Goal: Task Accomplishment & Management: Complete application form

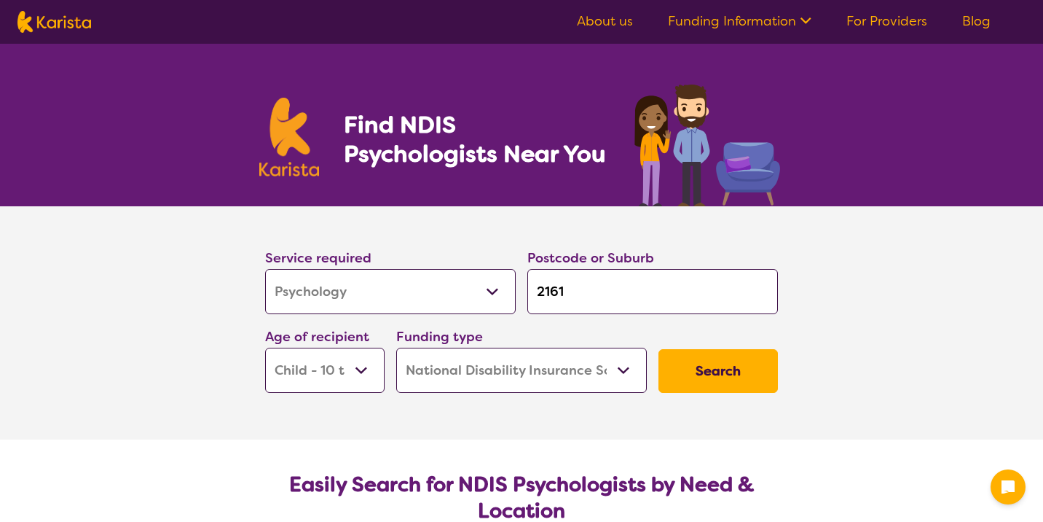
select select "Psychology"
select select "CH"
select select "NDIS"
select select "Psychology"
select select "CH"
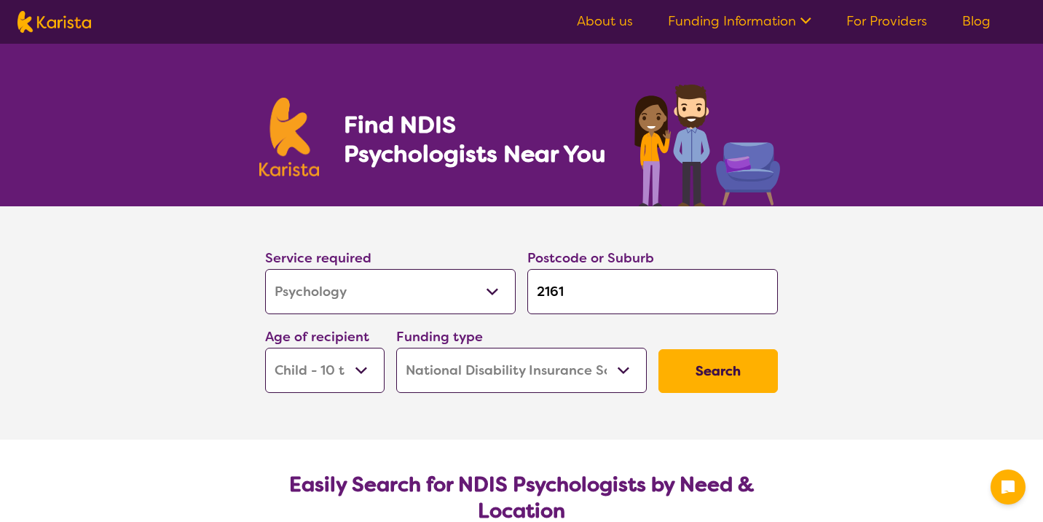
select select "NDIS"
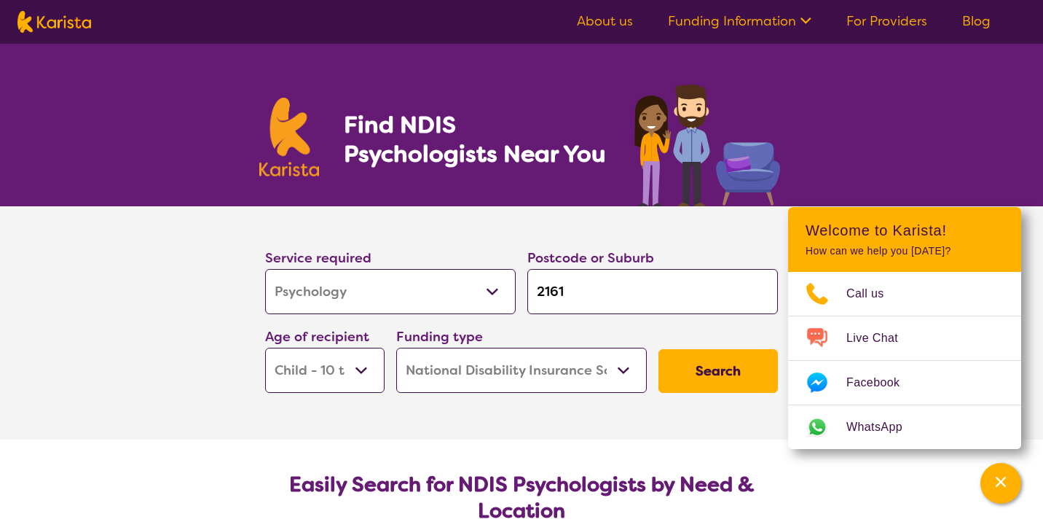
click at [491, 299] on select "Allied Health Assistant Assessment ([MEDICAL_DATA] or [MEDICAL_DATA]) Behaviour…" at bounding box center [390, 291] width 251 height 45
click at [591, 291] on input "2161" at bounding box center [652, 291] width 251 height 45
type input "h"
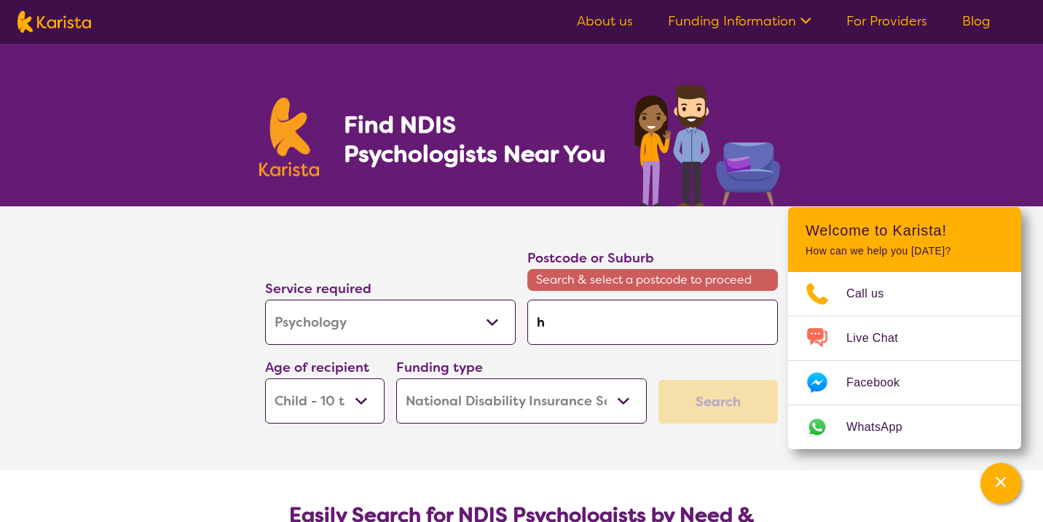
type input "ho"
type input "hob"
type input "hoba"
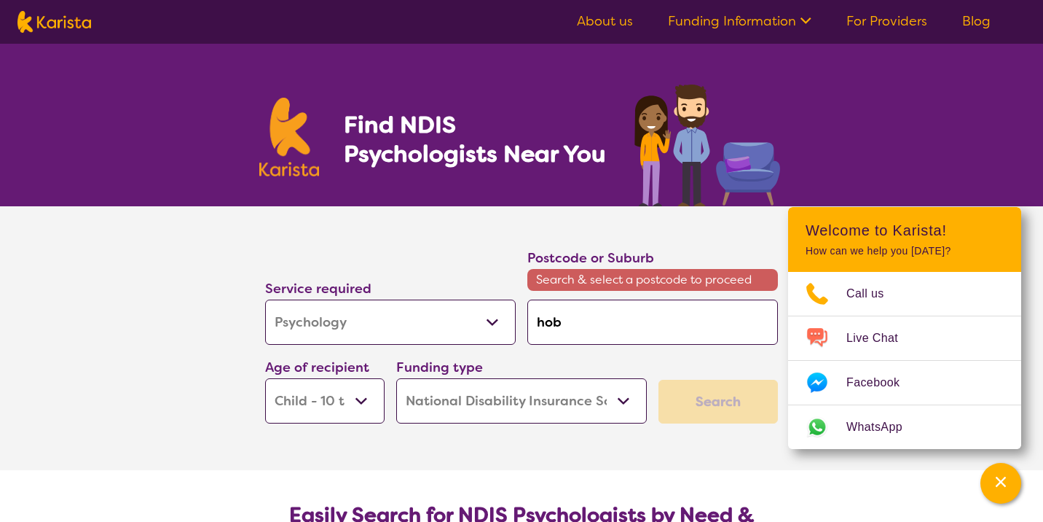
type input "hoba"
type input "hobar"
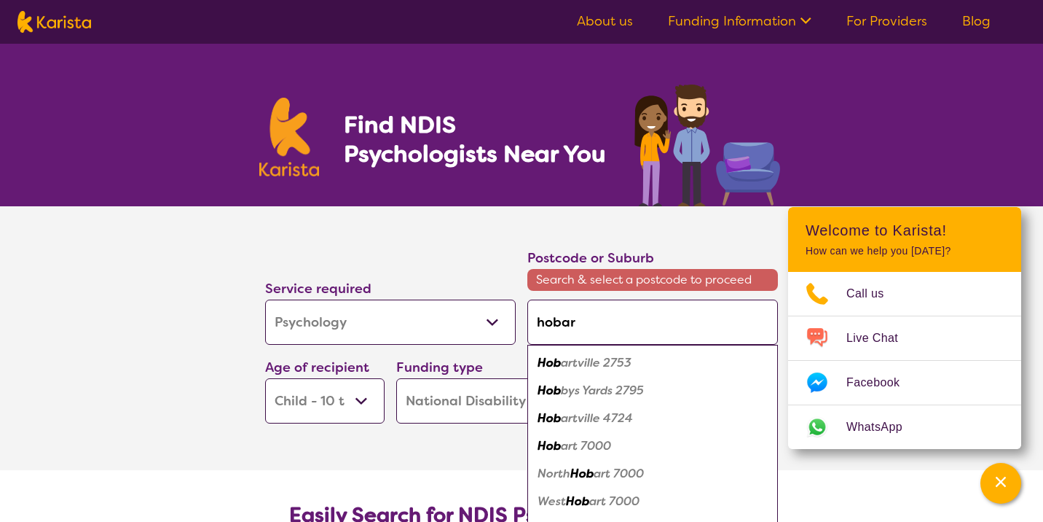
type input "hobart"
type input "hobartv"
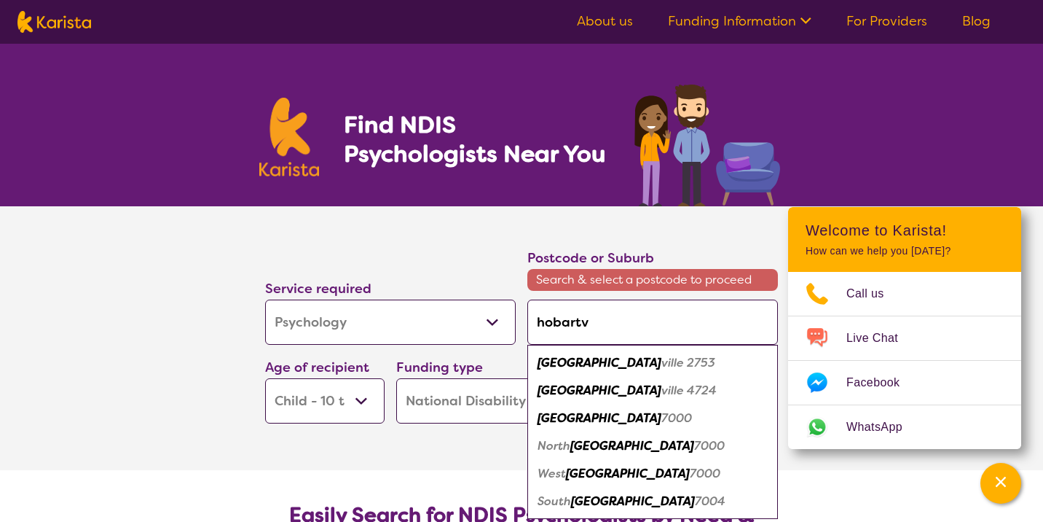
type input "hobartvi"
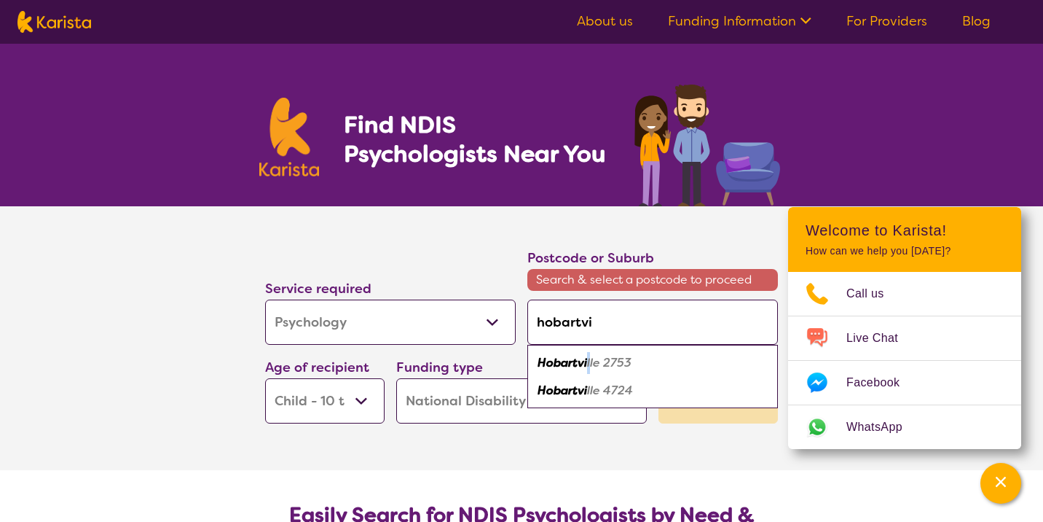
click at [589, 361] on em "lle 2753" at bounding box center [609, 362] width 44 height 15
type input "2753"
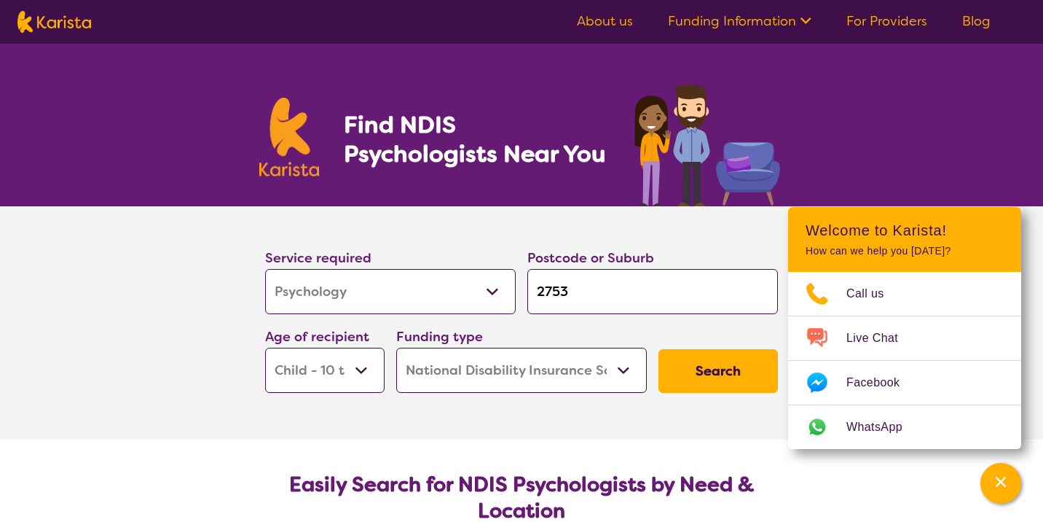
click at [373, 370] on select "Early Childhood - 0 to 9 Child - 10 to 11 Adolescent - 12 to 17 Adult - 18 to 6…" at bounding box center [324, 369] width 119 height 45
select select "EC"
click at [265, 347] on select "Early Childhood - 0 to 9 Child - 10 to 11 Adolescent - 12 to 17 Adult - 18 to 6…" at bounding box center [324, 369] width 119 height 45
select select "EC"
click at [730, 363] on button "Search" at bounding box center [717, 371] width 119 height 44
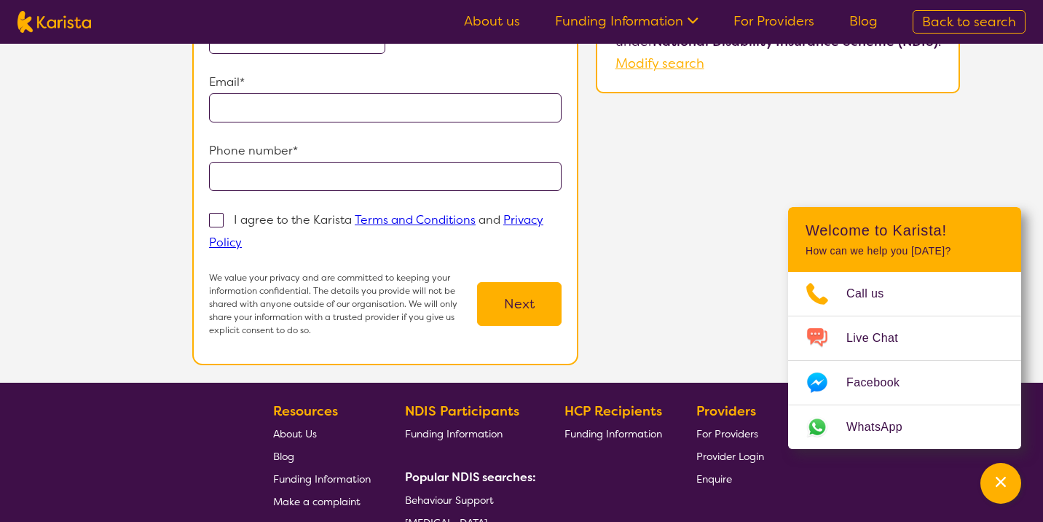
scroll to position [88, 0]
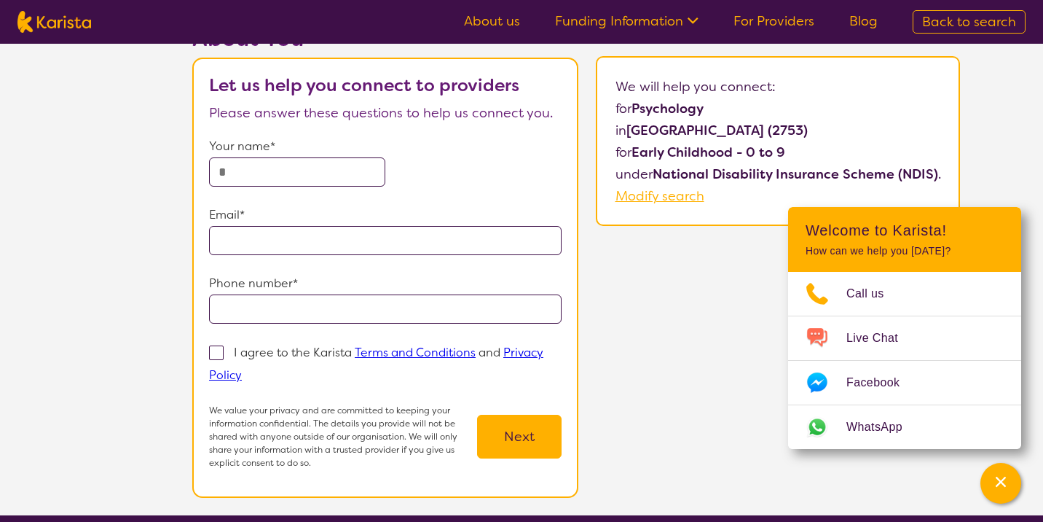
click at [243, 173] on input "text" at bounding box center [297, 171] width 176 height 29
type input "**********"
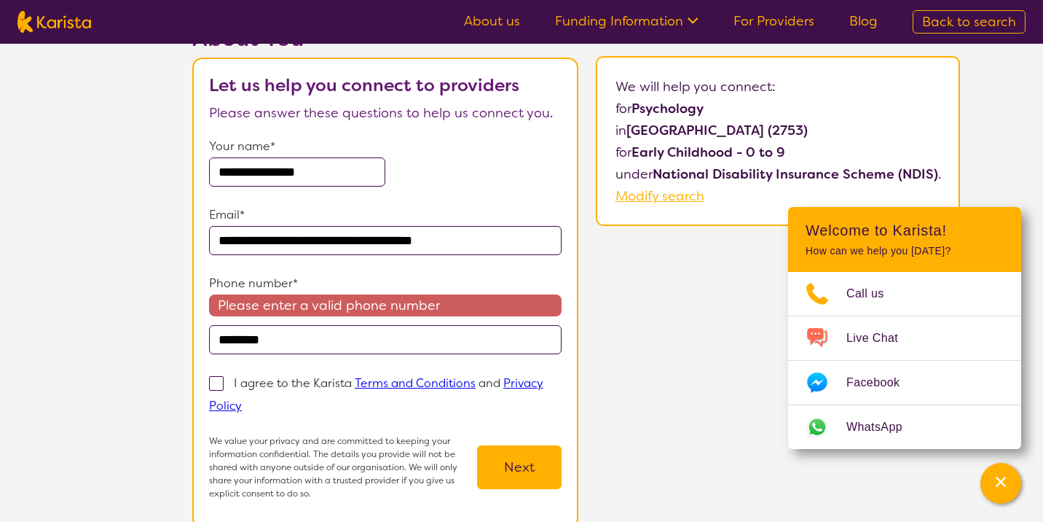
click at [286, 338] on input "********" at bounding box center [385, 339] width 353 height 29
click at [220, 344] on input "********" at bounding box center [385, 339] width 353 height 29
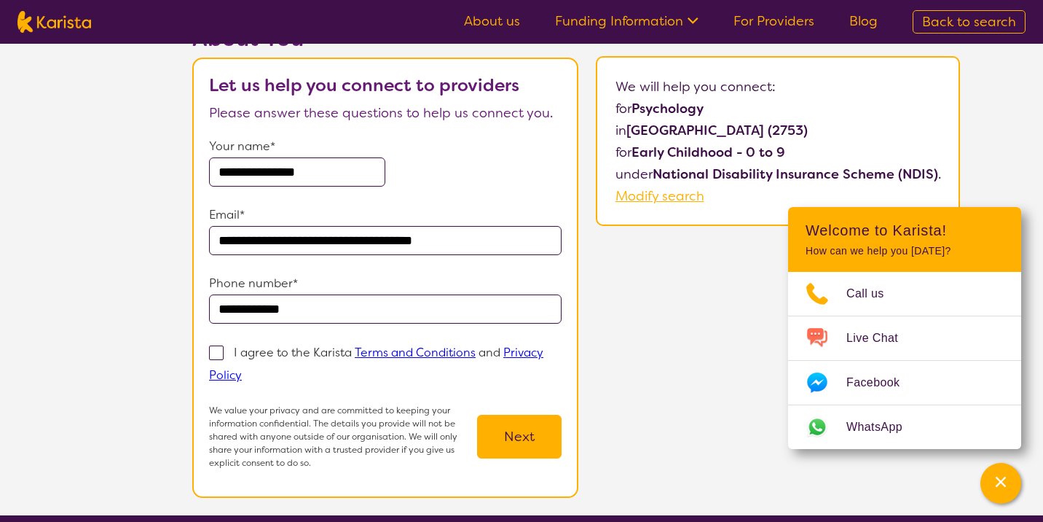
type input "**********"
click at [216, 350] on span at bounding box center [216, 352] width 15 height 15
click at [242, 369] on input "I agree to the Karista Terms and Conditions and Privacy Policy" at bounding box center [246, 373] width 9 height 9
checkbox input "true"
click at [510, 428] on button "Next" at bounding box center [519, 436] width 84 height 44
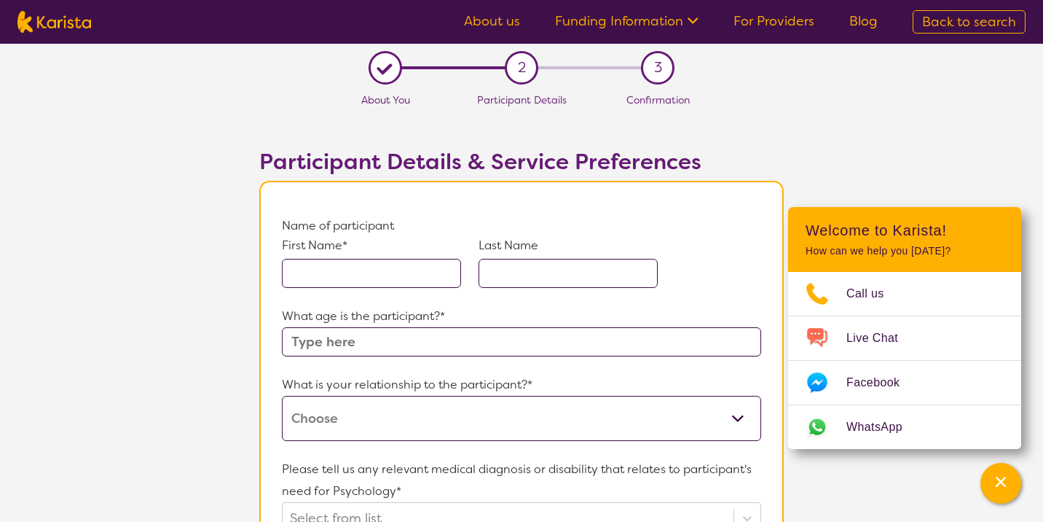
click at [417, 269] on input "text" at bounding box center [371, 273] width 179 height 29
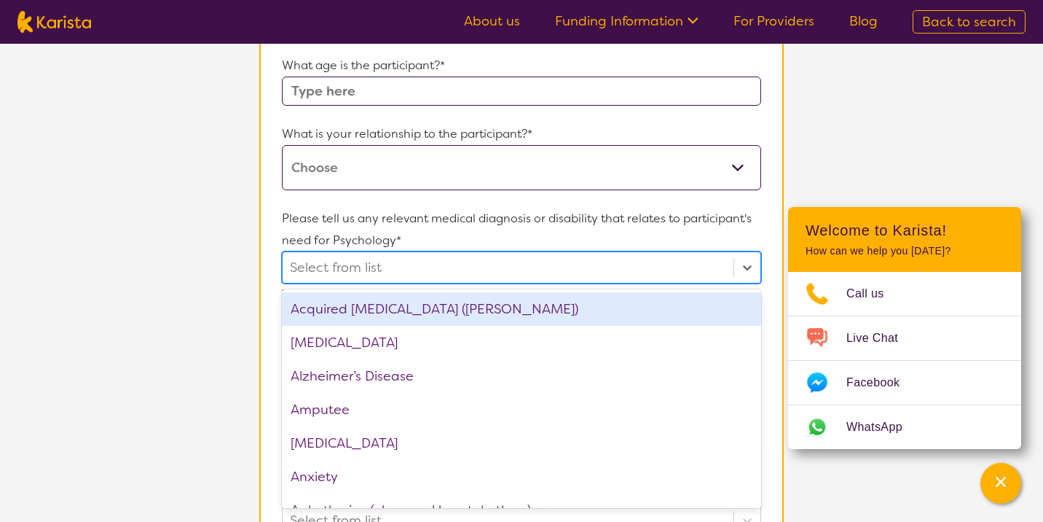
scroll to position [312, 0]
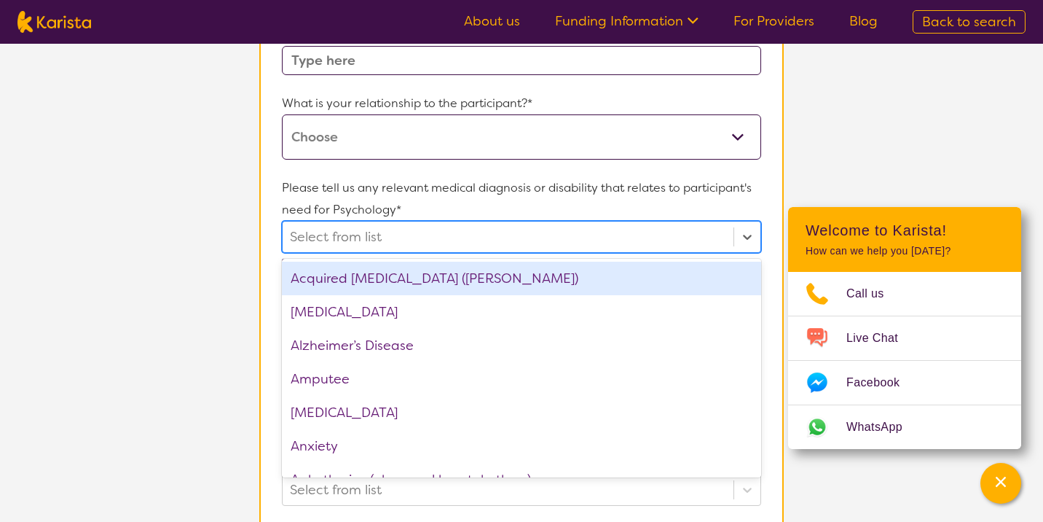
click at [376, 236] on div at bounding box center [508, 236] width 436 height 25
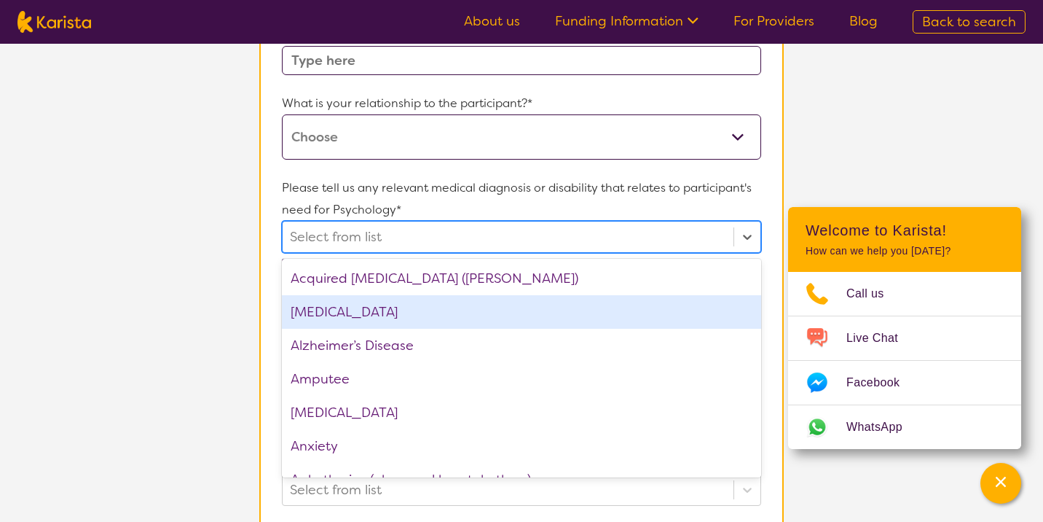
click at [364, 303] on div "[MEDICAL_DATA]" at bounding box center [521, 312] width 479 height 34
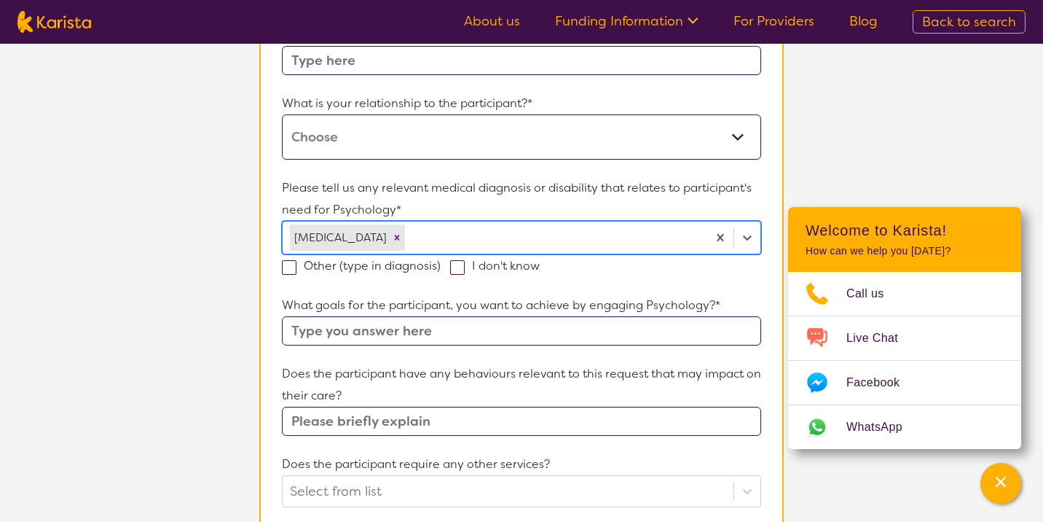
click at [408, 242] on div at bounding box center [554, 237] width 292 height 25
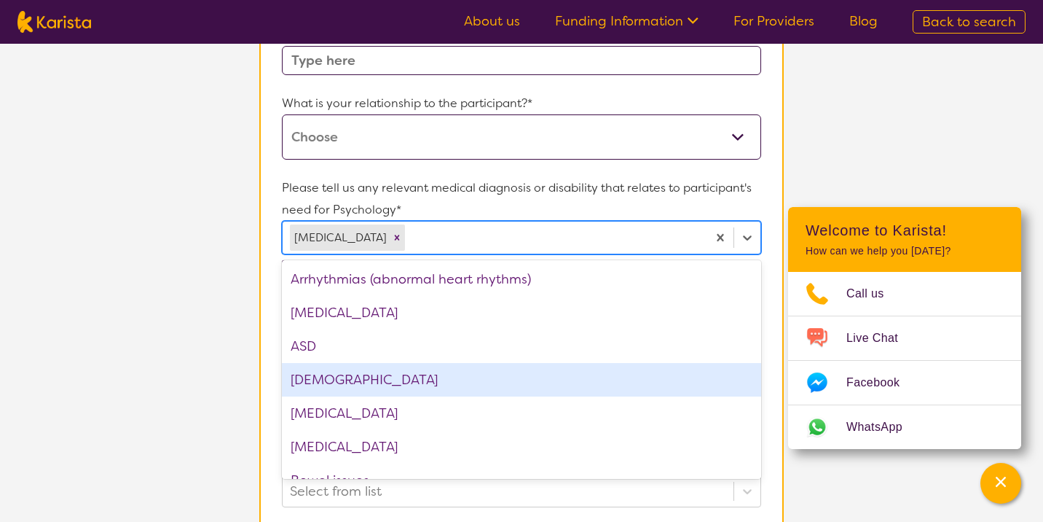
scroll to position [205, 0]
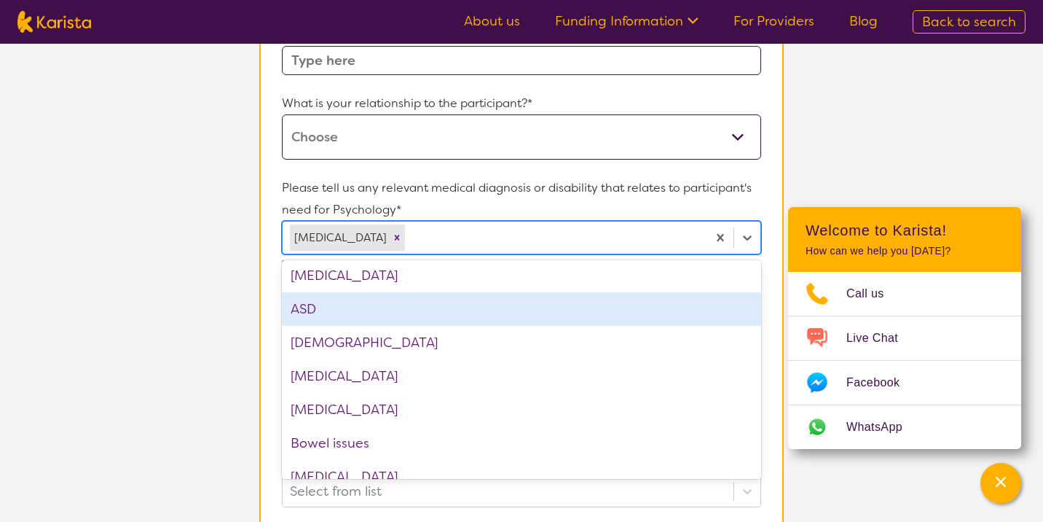
click at [374, 311] on div "ASD" at bounding box center [521, 309] width 479 height 34
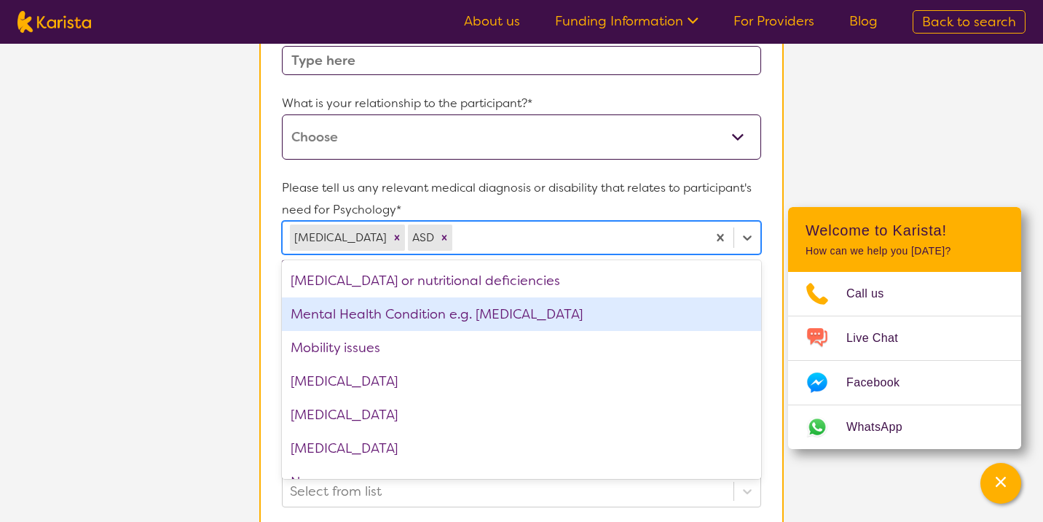
scroll to position [1382, 0]
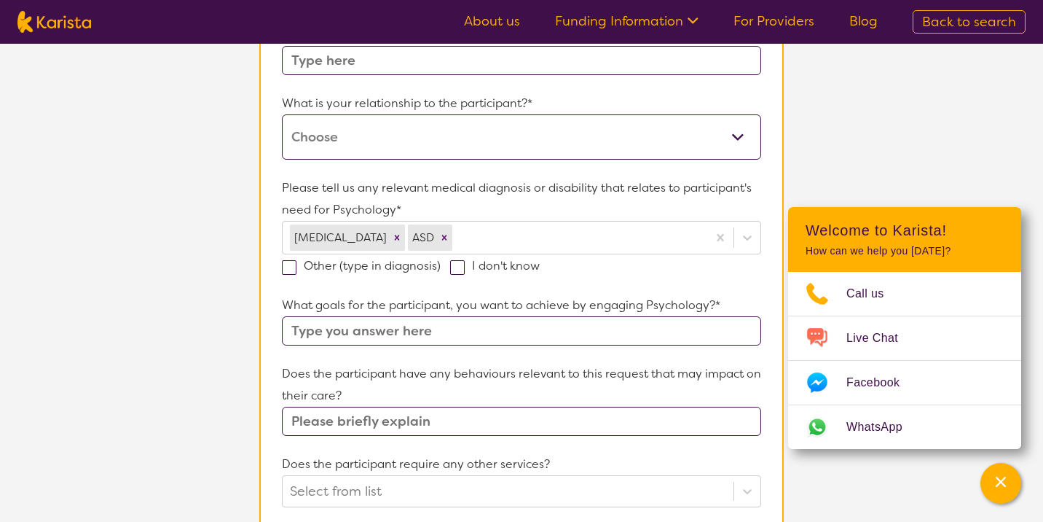
click at [189, 307] on section "L About You 2 Participant Details 3 Confirmation Participant Details & Service …" at bounding box center [521, 390] width 1043 height 1316
click at [319, 318] on input "text" at bounding box center [521, 330] width 479 height 29
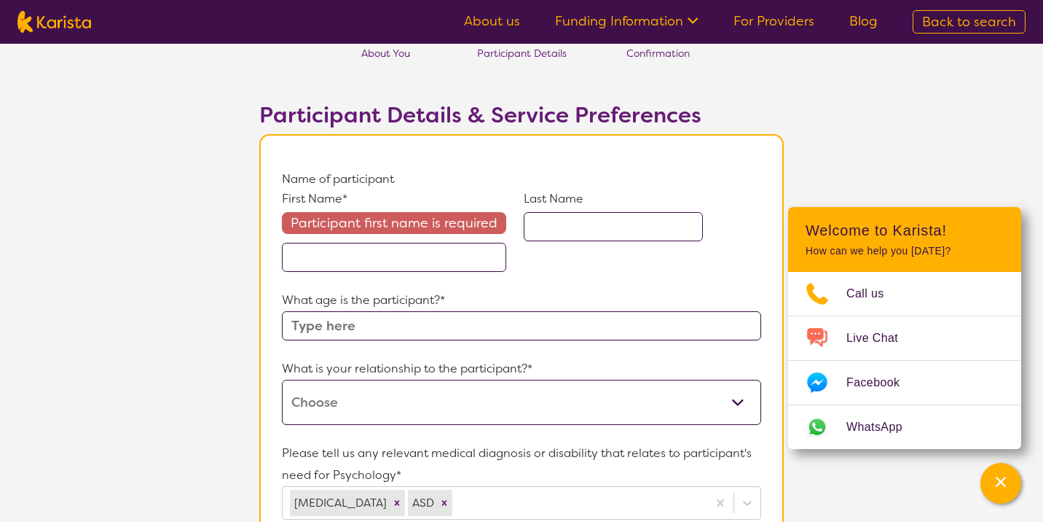
scroll to position [0, 0]
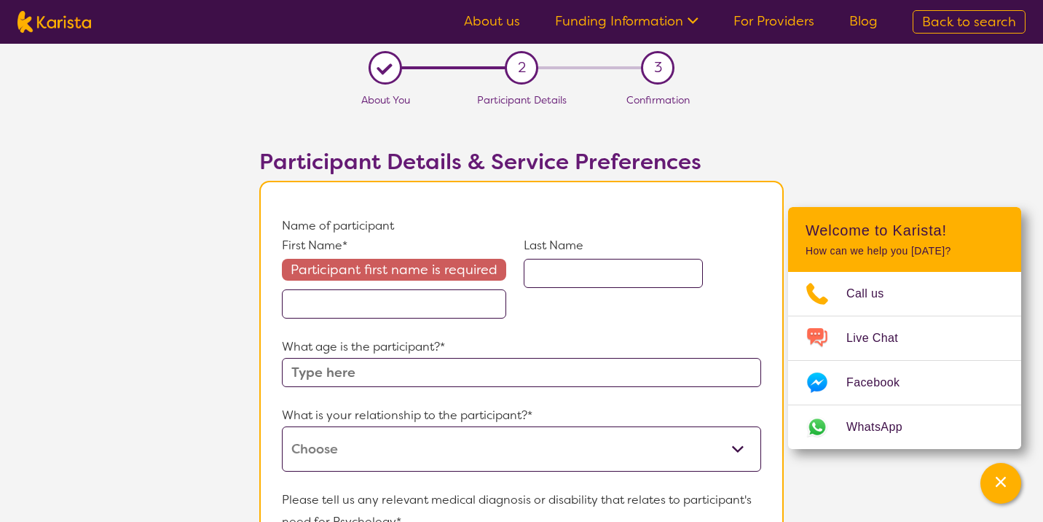
click at [326, 305] on input "text" at bounding box center [394, 303] width 224 height 29
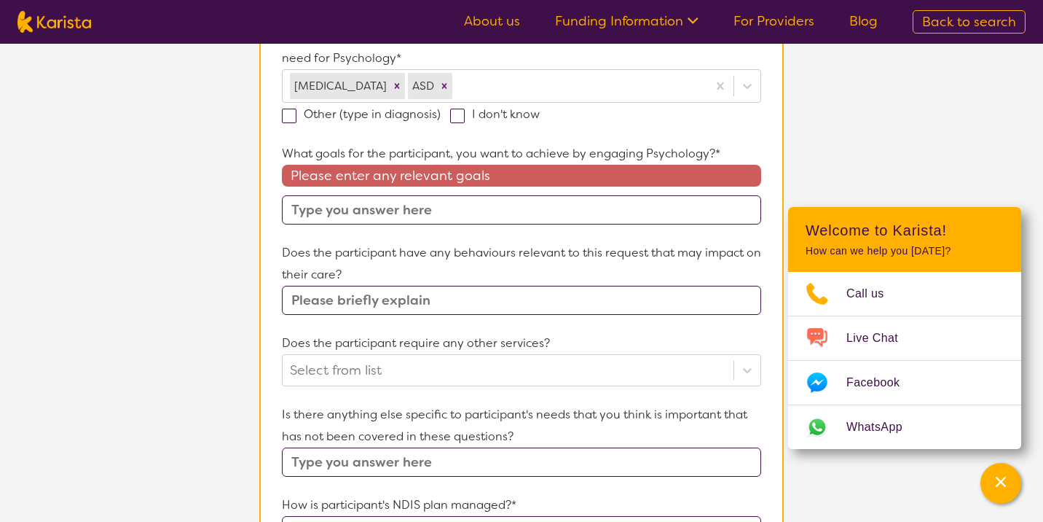
scroll to position [471, 0]
